Goal: Information Seeking & Learning: Learn about a topic

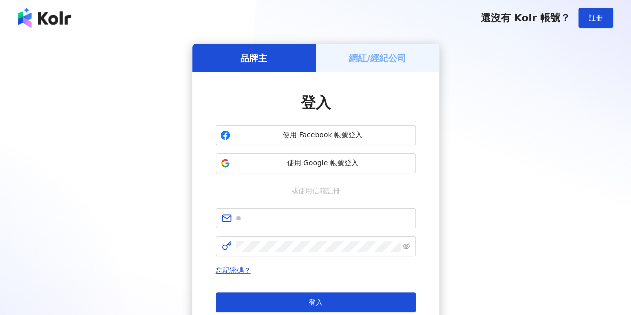
click at [310, 228] on form at bounding box center [316, 232] width 200 height 48
click at [313, 221] on input "text" at bounding box center [323, 218] width 174 height 11
type input "**********"
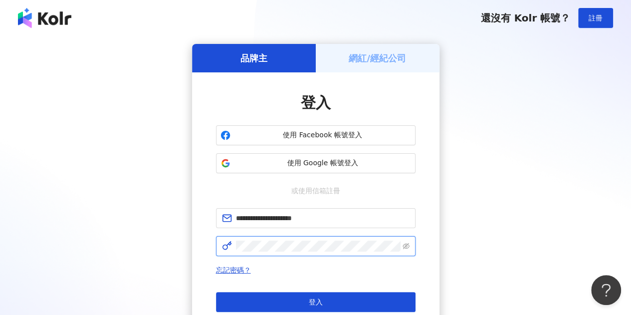
click button "登入" at bounding box center [316, 302] width 200 height 20
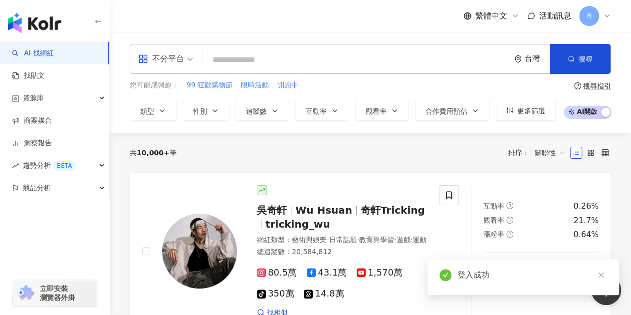
click at [292, 64] on input "search" at bounding box center [356, 59] width 299 height 19
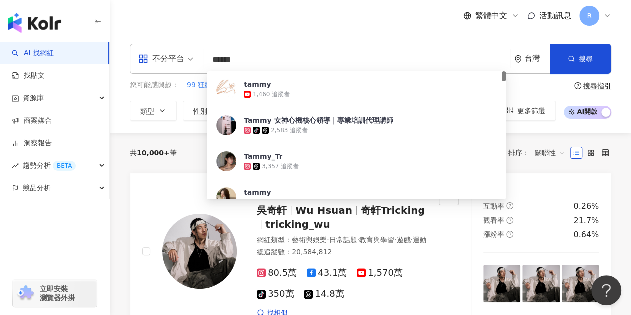
type input "******"
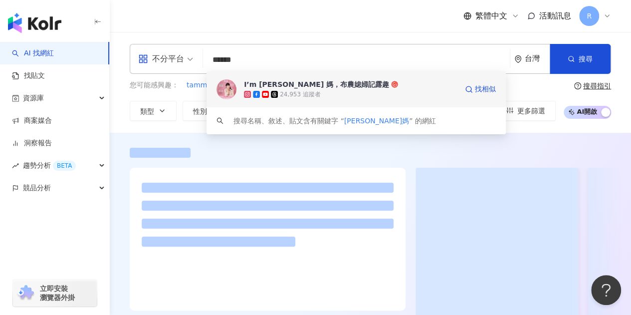
click at [326, 88] on div "I’m Tammy’s 媽，布農媳婦記露趣" at bounding box center [316, 84] width 145 height 10
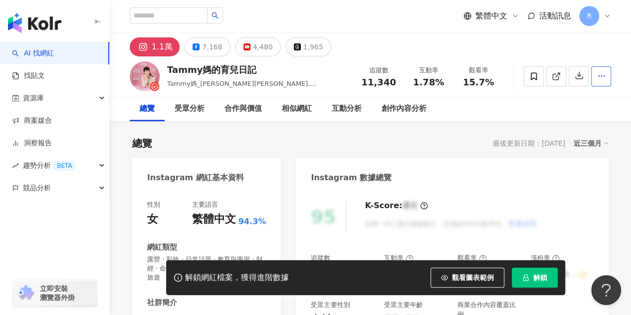
click at [607, 77] on button "button" at bounding box center [601, 76] width 20 height 20
click at [588, 101] on span "查看合作資訊" at bounding box center [583, 99] width 42 height 11
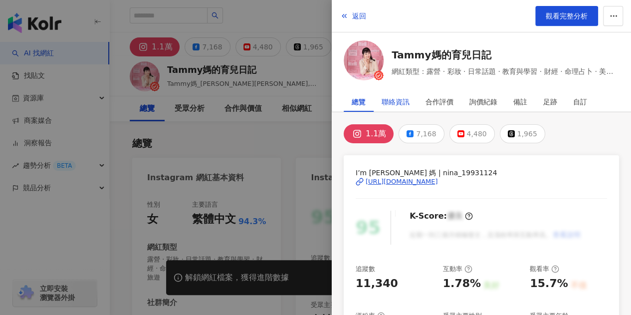
click at [392, 101] on div "聯絡資訊" at bounding box center [396, 102] width 28 height 20
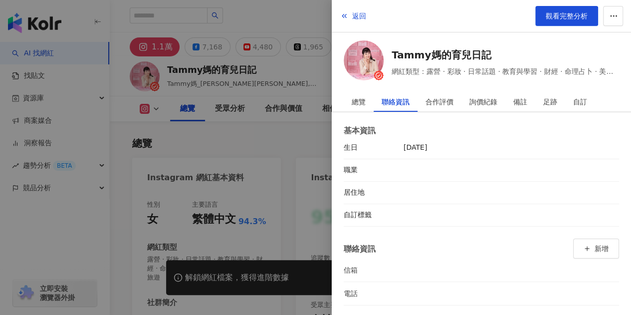
scroll to position [150, 0]
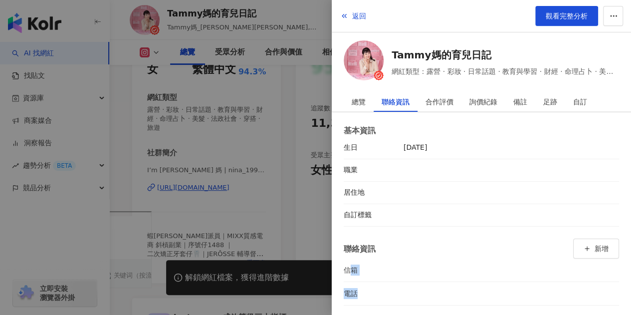
drag, startPoint x: 348, startPoint y: 271, endPoint x: 475, endPoint y: 284, distance: 127.9
click at [475, 284] on div "聯絡資訊 新增 信箱 電話" at bounding box center [482, 272] width 276 height 67
click at [479, 275] on li "信箱" at bounding box center [482, 270] width 276 height 23
click at [478, 270] on li "信箱" at bounding box center [482, 270] width 276 height 23
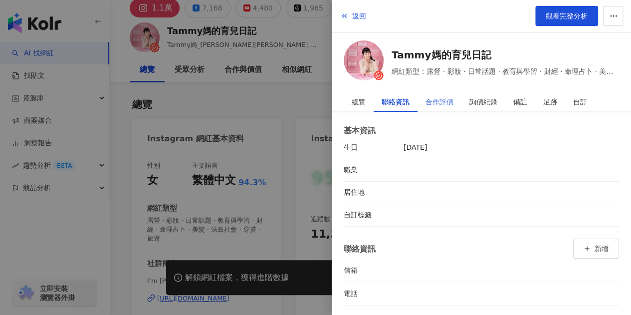
scroll to position [0, 0]
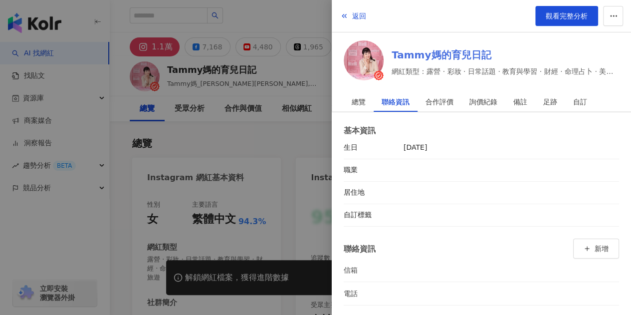
click at [431, 54] on link "Tammy媽的育兒日記" at bounding box center [506, 55] width 228 height 14
click at [273, 22] on div at bounding box center [315, 157] width 631 height 315
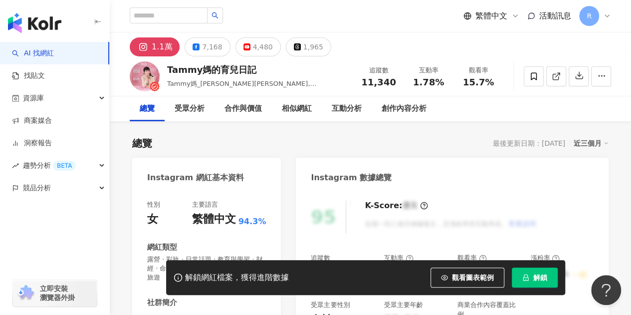
click at [352, 149] on div "總覽 最後更新日期：[DATE] 近三個月" at bounding box center [370, 143] width 477 height 14
click at [180, 12] on input "search" at bounding box center [169, 15] width 78 height 16
type input "****"
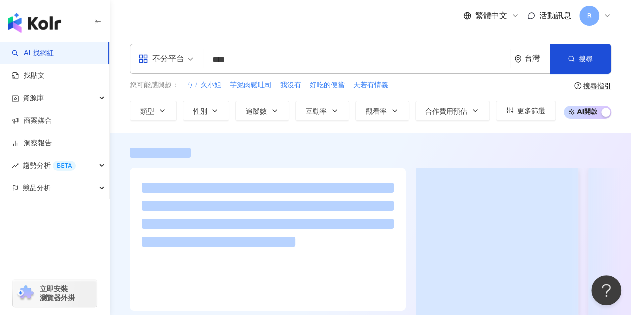
click at [387, 57] on input "****" at bounding box center [356, 59] width 299 height 19
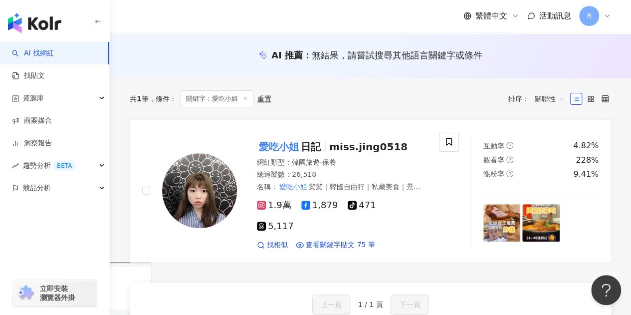
scroll to position [100, 0]
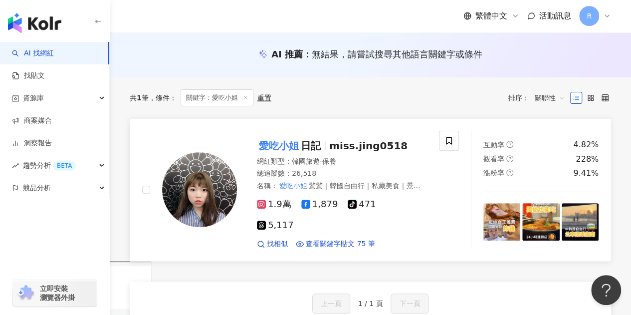
click at [205, 196] on img at bounding box center [199, 189] width 75 height 75
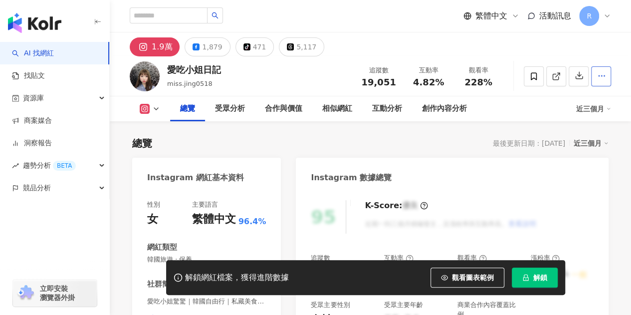
click at [603, 80] on span "button" at bounding box center [601, 75] width 9 height 10
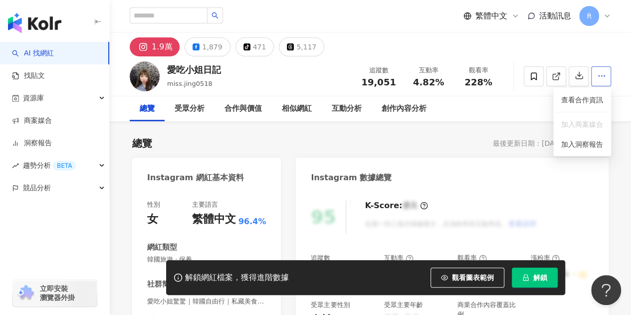
click at [599, 77] on icon "button" at bounding box center [601, 75] width 9 height 9
click at [597, 75] on icon "button" at bounding box center [601, 75] width 9 height 9
click at [580, 100] on span "查看合作資訊" at bounding box center [583, 99] width 42 height 11
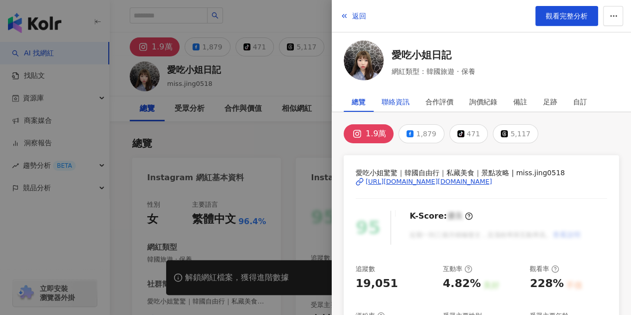
click at [403, 100] on div "聯絡資訊" at bounding box center [396, 102] width 28 height 20
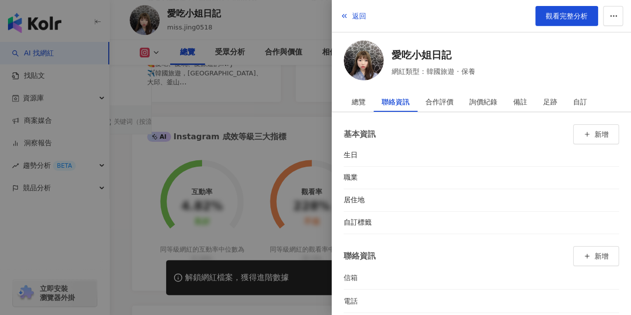
scroll to position [150, 0]
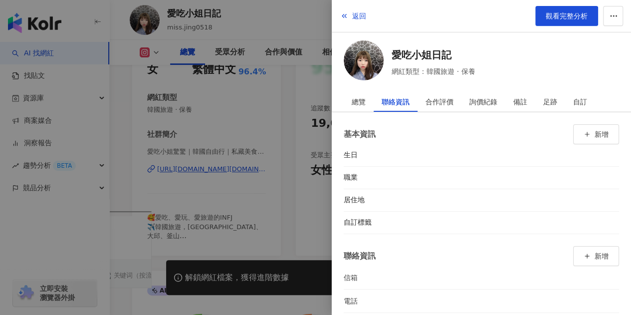
click at [389, 19] on div "返回 觀看完整分析" at bounding box center [481, 16] width 299 height 32
click at [364, 19] on span "返回" at bounding box center [359, 16] width 14 height 8
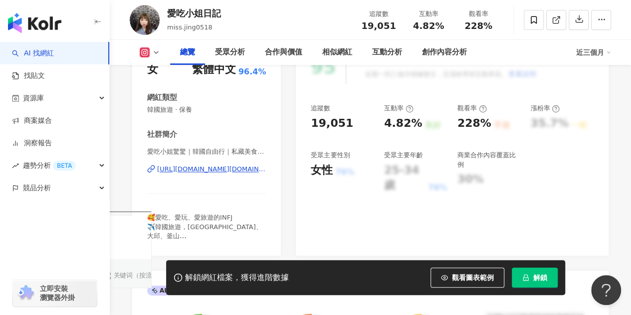
click at [228, 171] on div "https://www.instagram.com/miss.jing0518/" at bounding box center [211, 169] width 109 height 9
